Goal: Task Accomplishment & Management: Complete application form

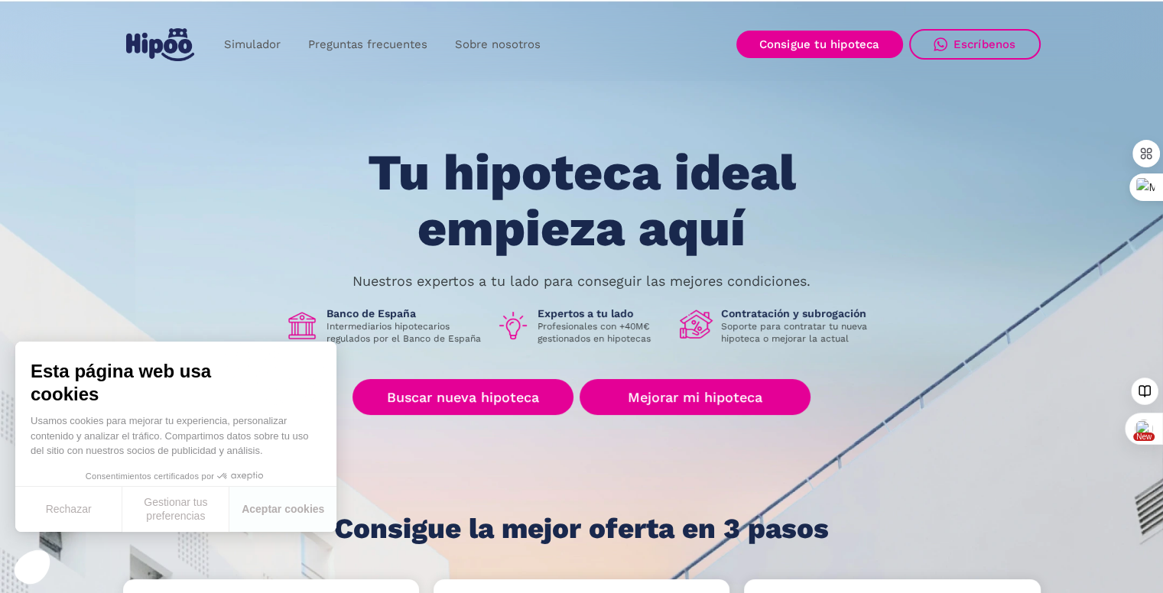
drag, startPoint x: 522, startPoint y: 423, endPoint x: 527, endPoint y: 385, distance: 38.5
click at [522, 423] on div "Tu hipoteca ideal empieza aquí Nuestros expertos a tu lado para conseguir las m…" at bounding box center [582, 344] width 918 height 399
click at [527, 385] on link "Buscar nueva hipoteca" at bounding box center [463, 397] width 221 height 36
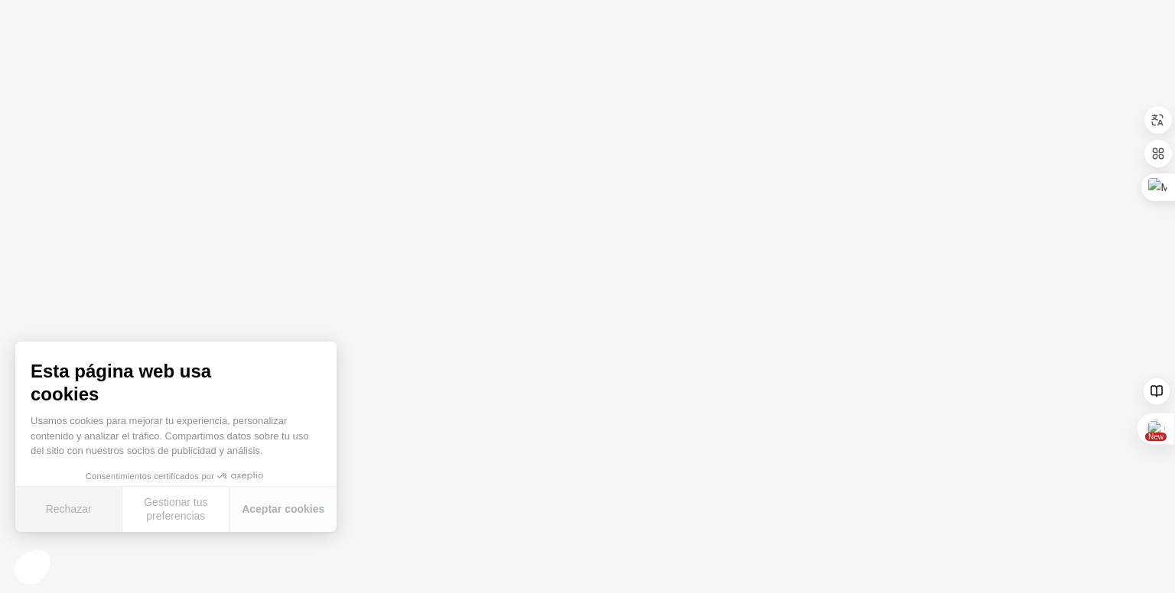
click at [77, 518] on button "Rechazar" at bounding box center [68, 509] width 107 height 45
